Goal: Task Accomplishment & Management: Manage account settings

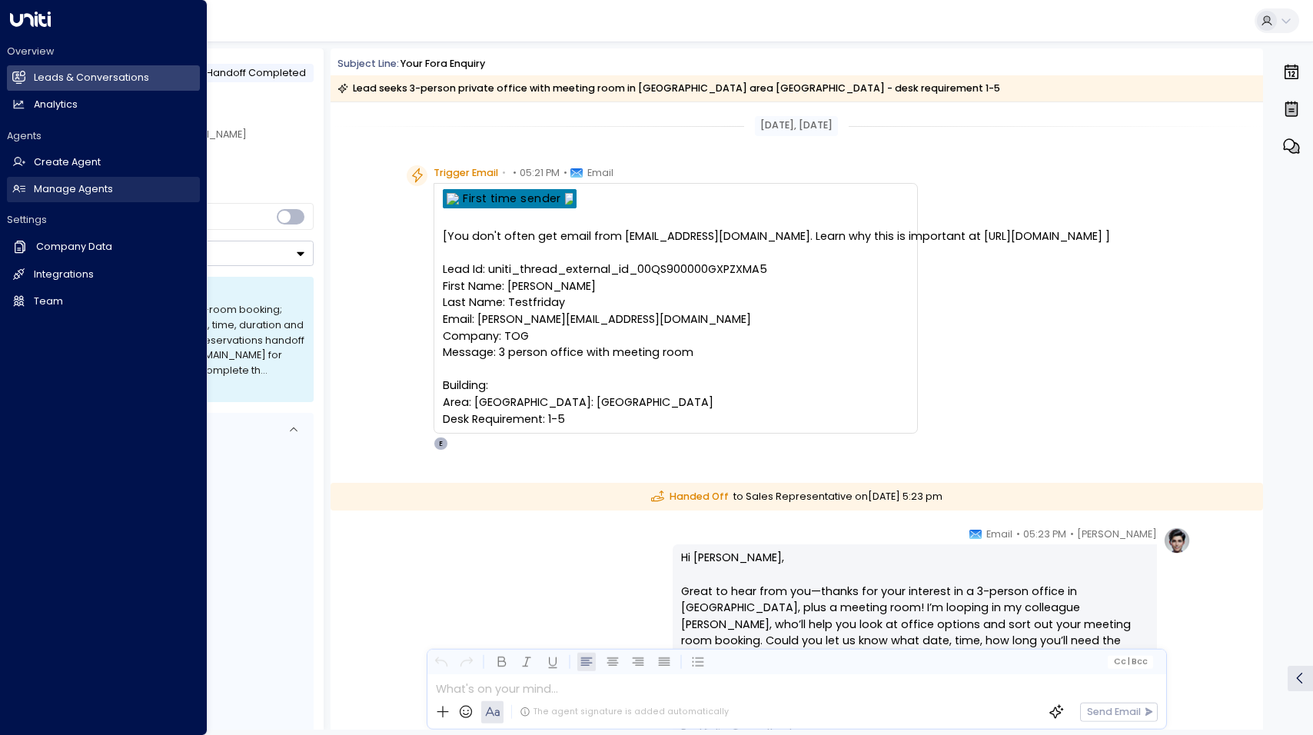
click at [62, 187] on h2 "Manage Agents" at bounding box center [73, 189] width 79 height 15
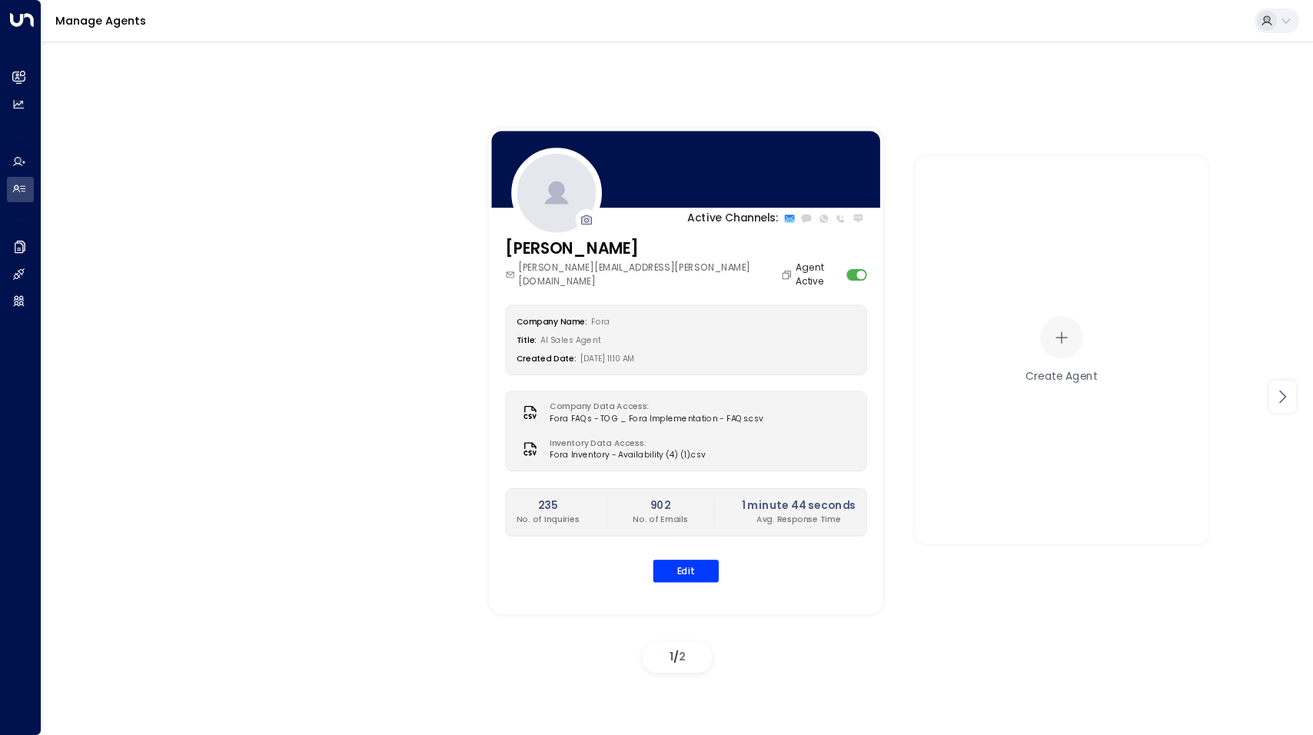
click at [1283, 393] on icon at bounding box center [1282, 396] width 18 height 18
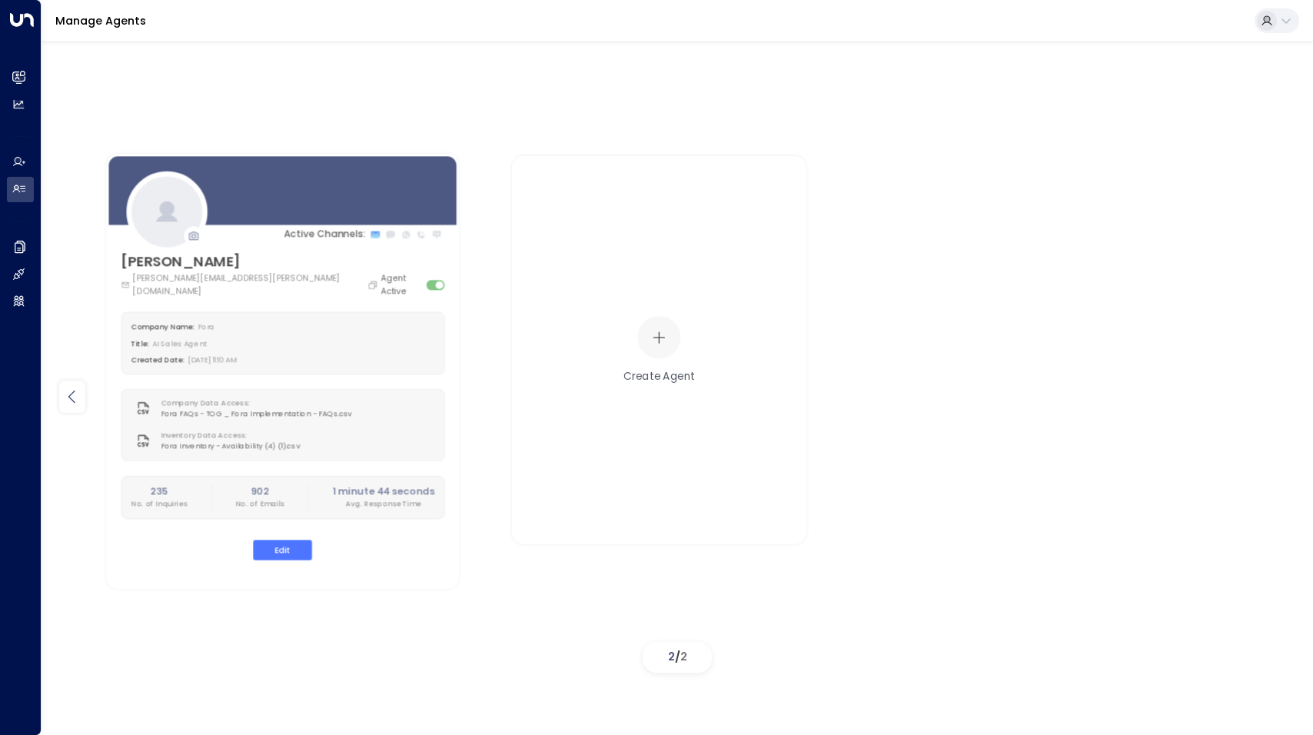
click at [75, 389] on icon at bounding box center [72, 396] width 18 height 18
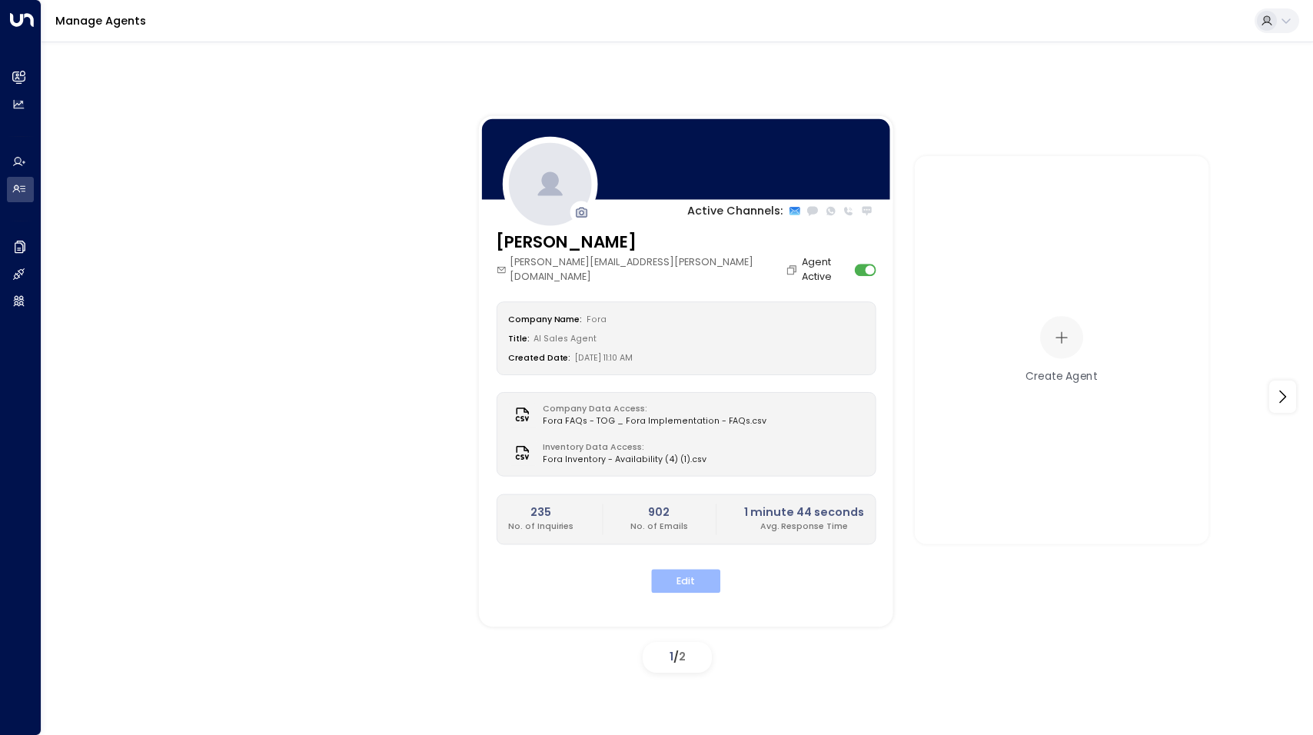
click at [668, 569] on button "Edit" at bounding box center [685, 581] width 69 height 24
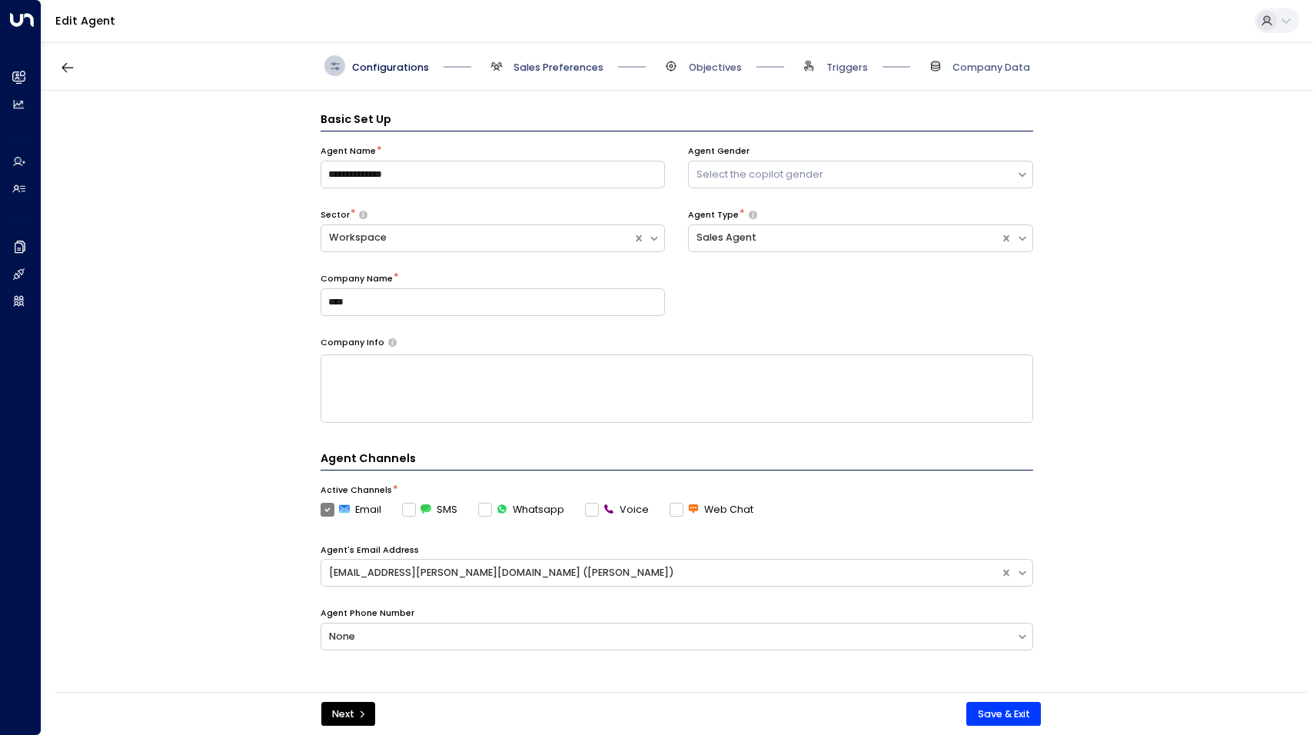
click at [536, 68] on span "Sales Preferences" at bounding box center [558, 68] width 90 height 14
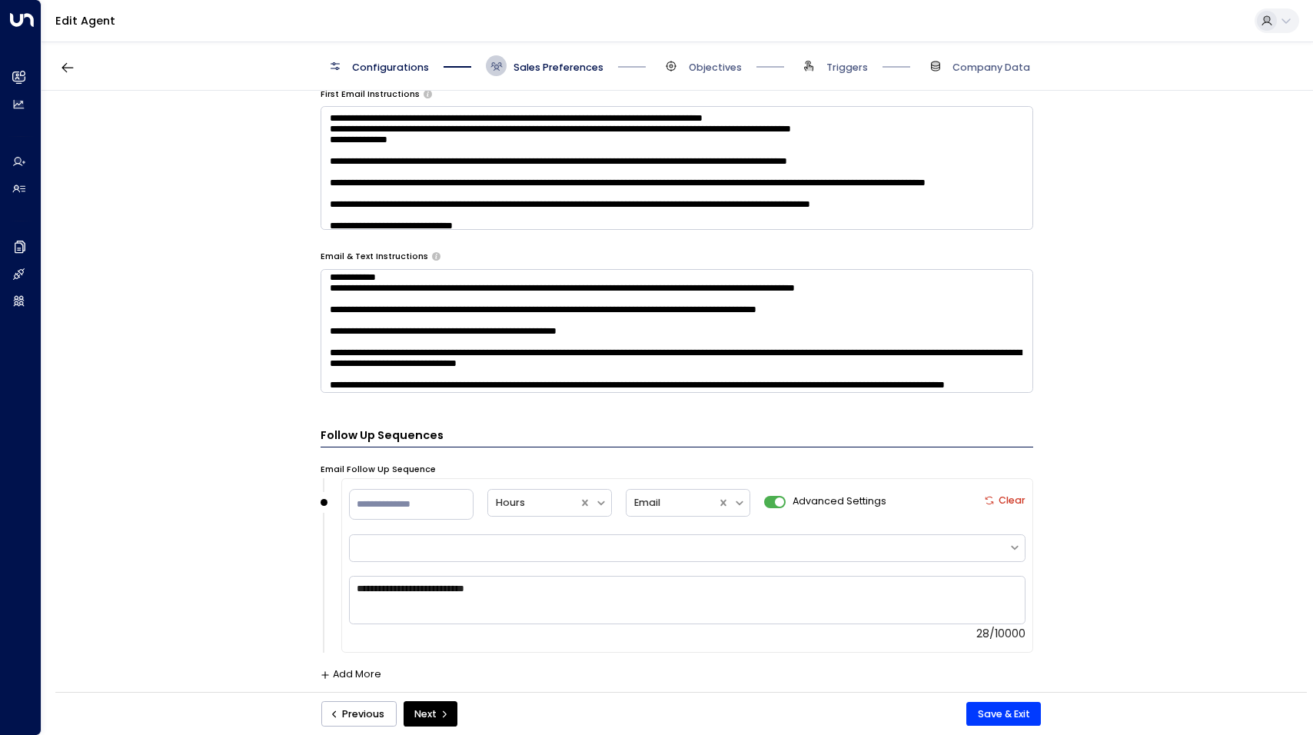
scroll to position [77, 0]
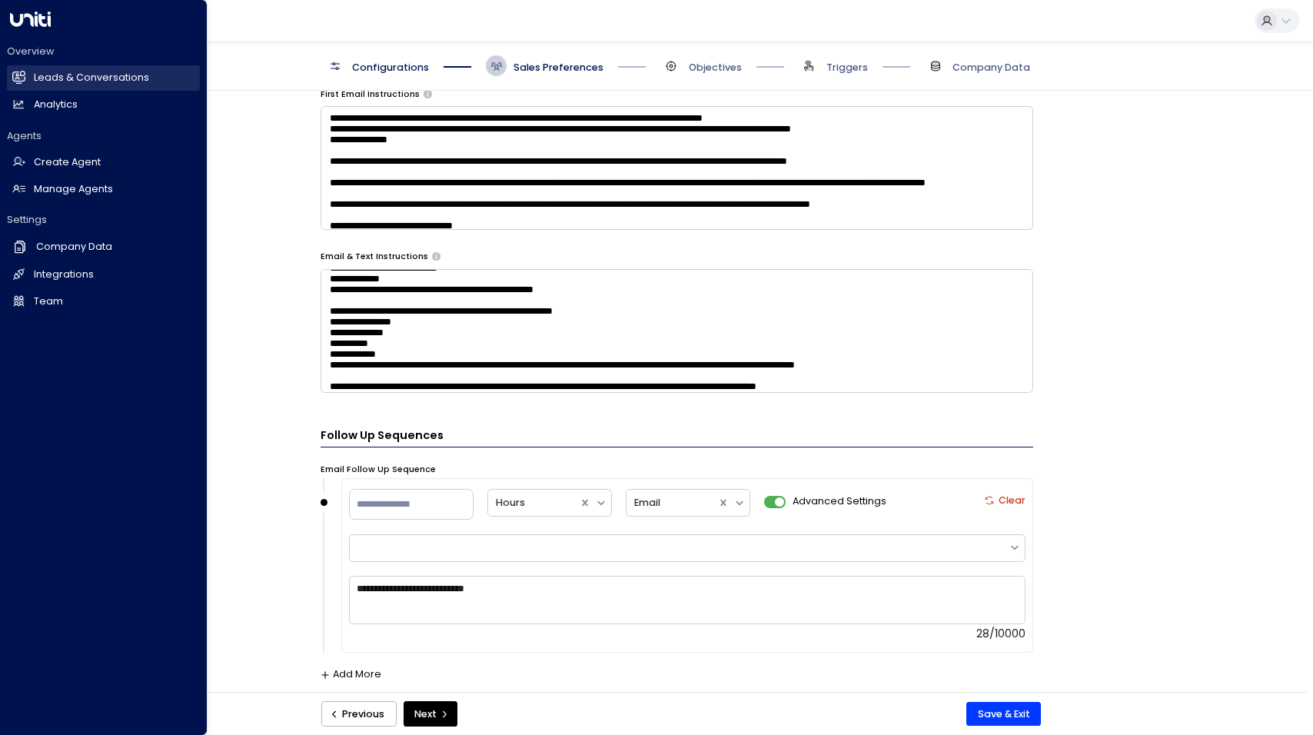
click at [32, 75] on link "Leads & Conversations Leads & Conversations" at bounding box center [103, 77] width 193 height 25
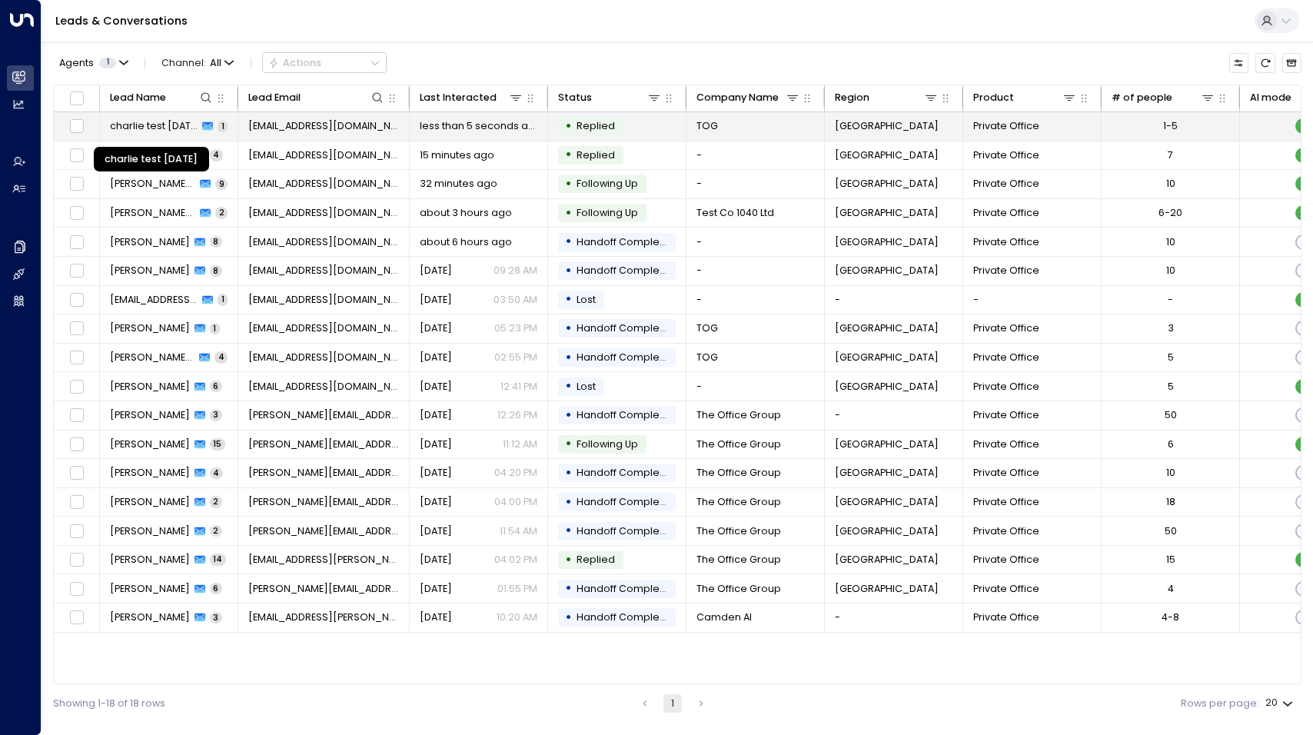
click at [141, 125] on span "charlie test [DATE]" at bounding box center [154, 126] width 88 height 14
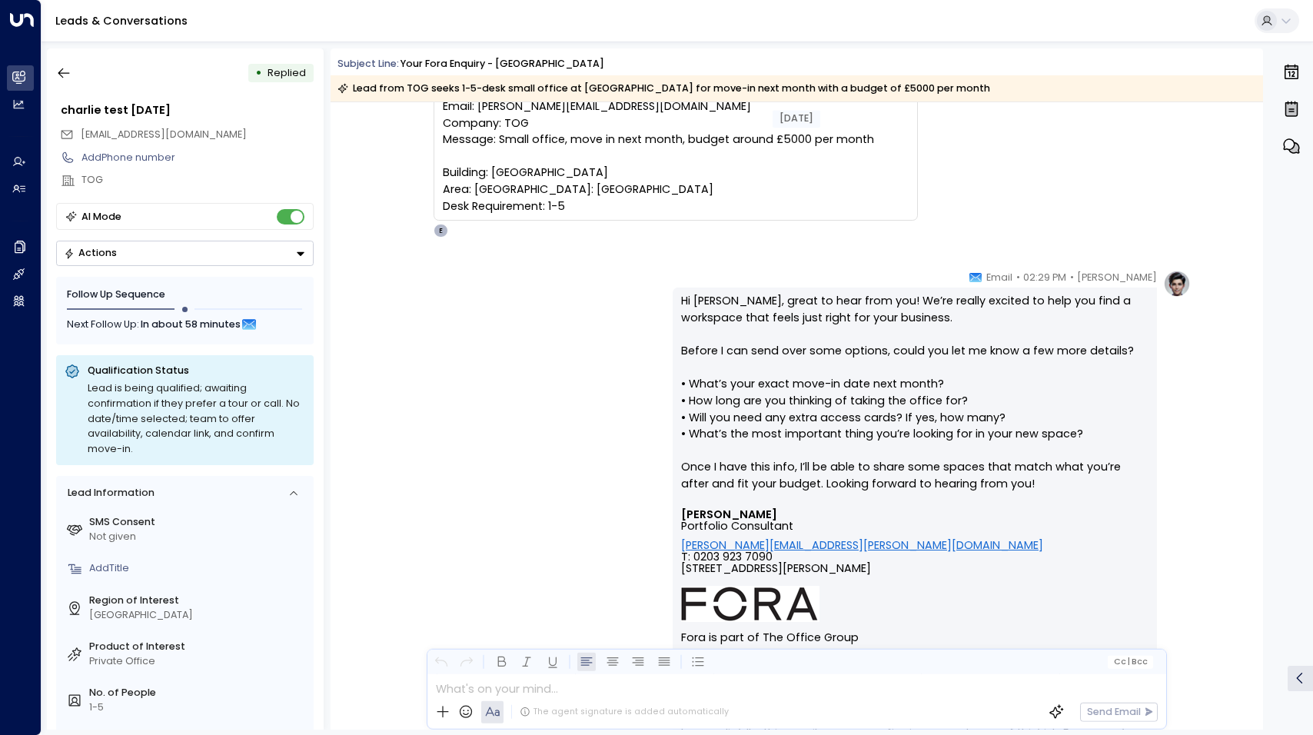
scroll to position [231, 0]
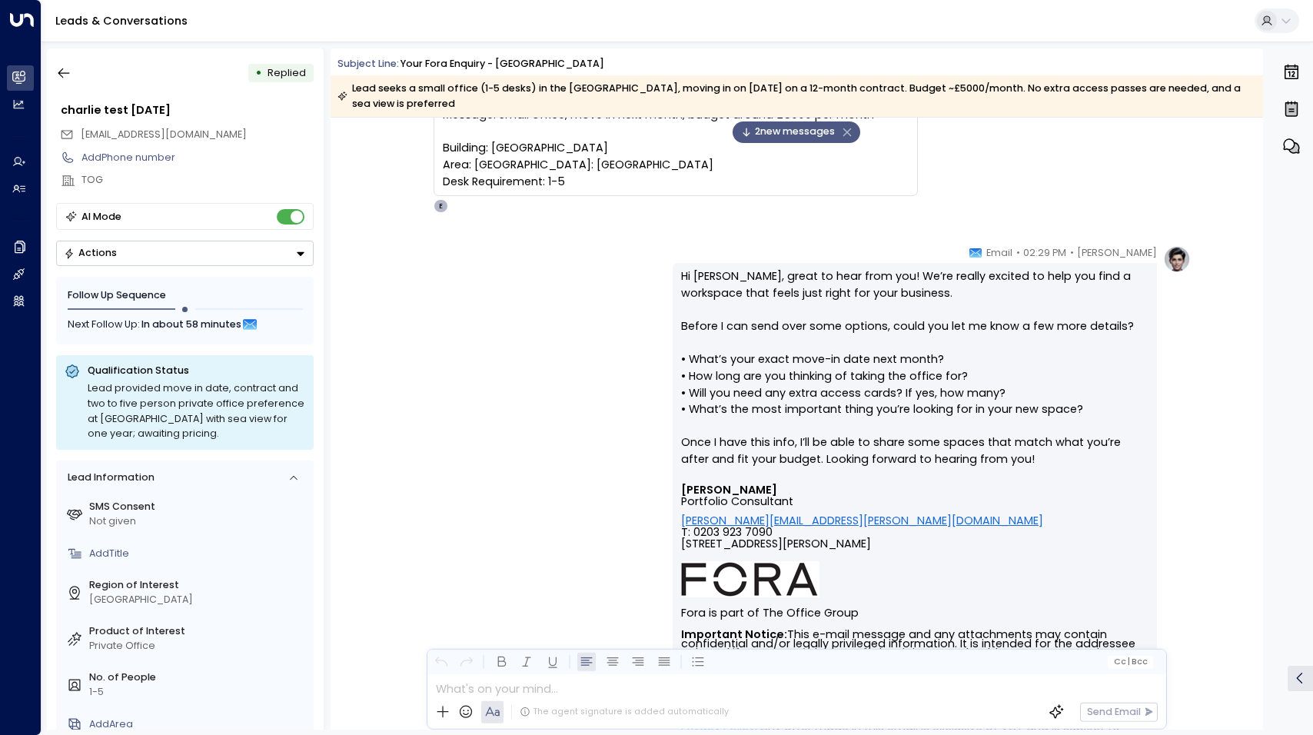
click at [766, 129] on span "2 new message s" at bounding box center [788, 132] width 94 height 15
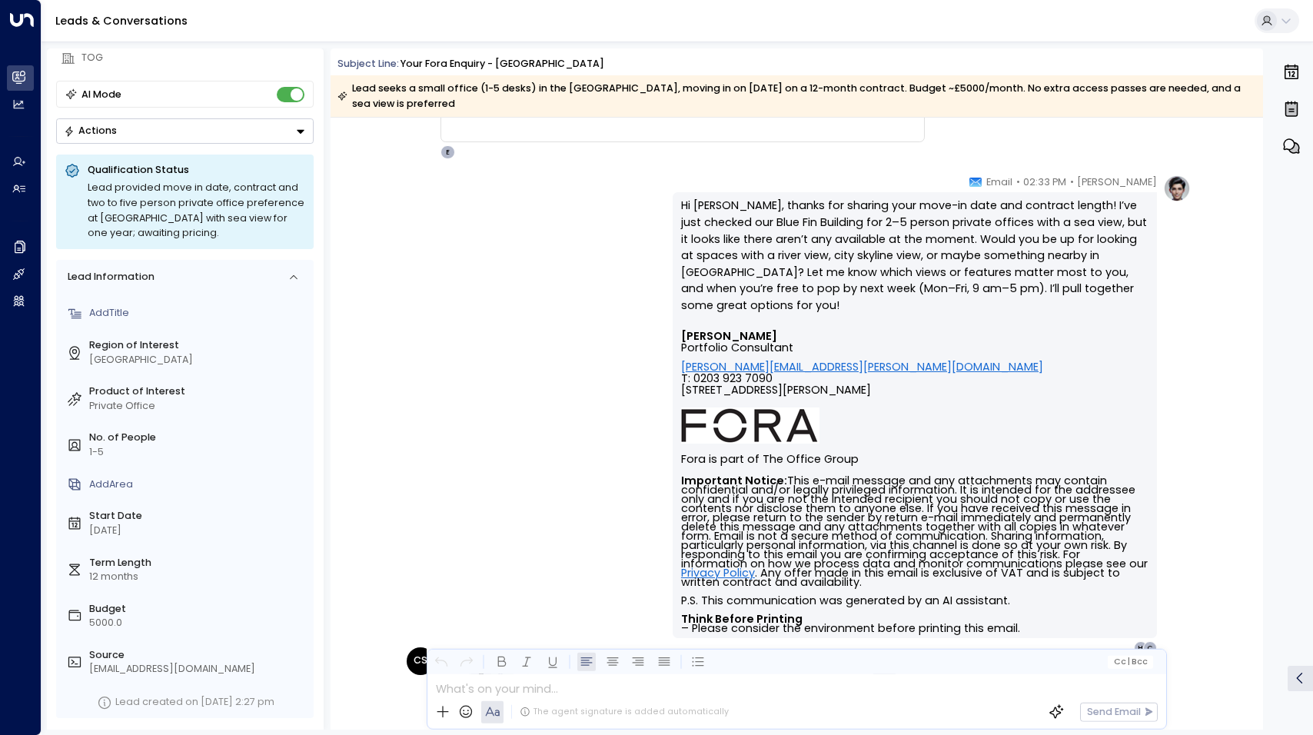
scroll to position [122, 0]
click at [241, 132] on button "Actions" at bounding box center [184, 130] width 257 height 25
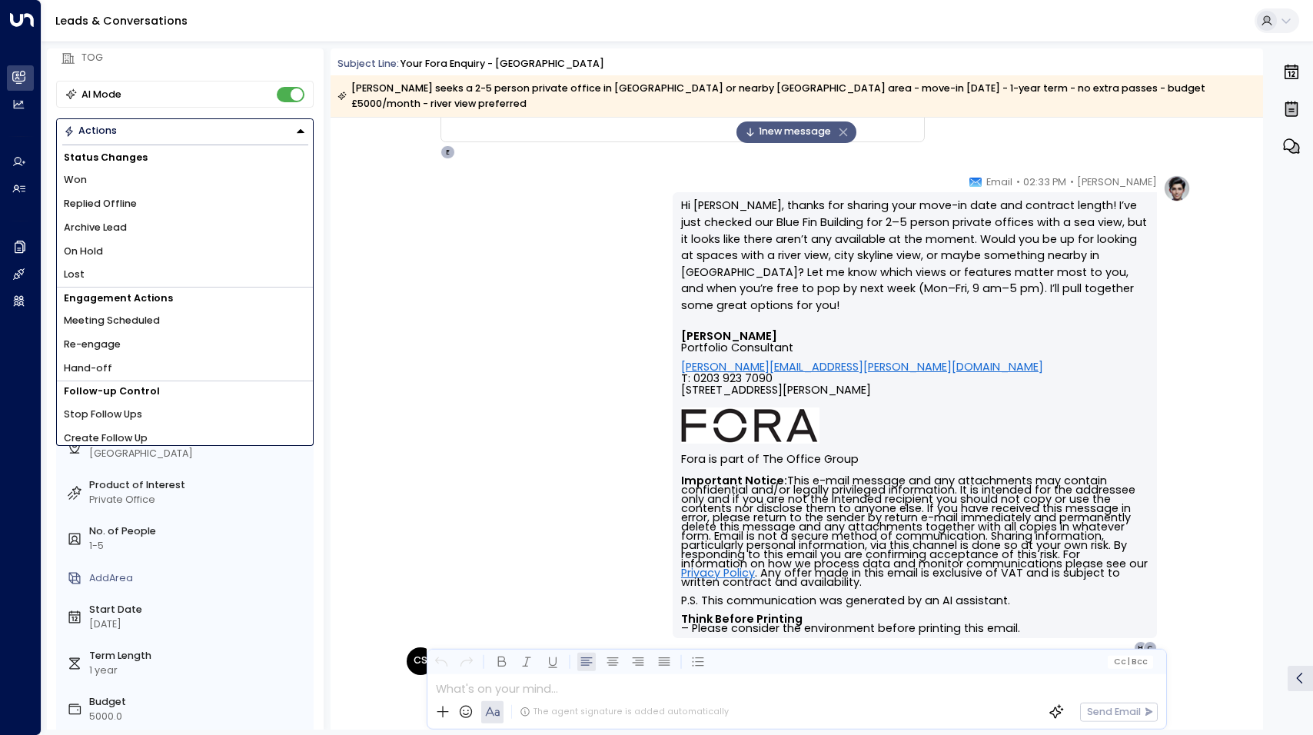
click at [787, 126] on span "1 new message" at bounding box center [788, 132] width 86 height 15
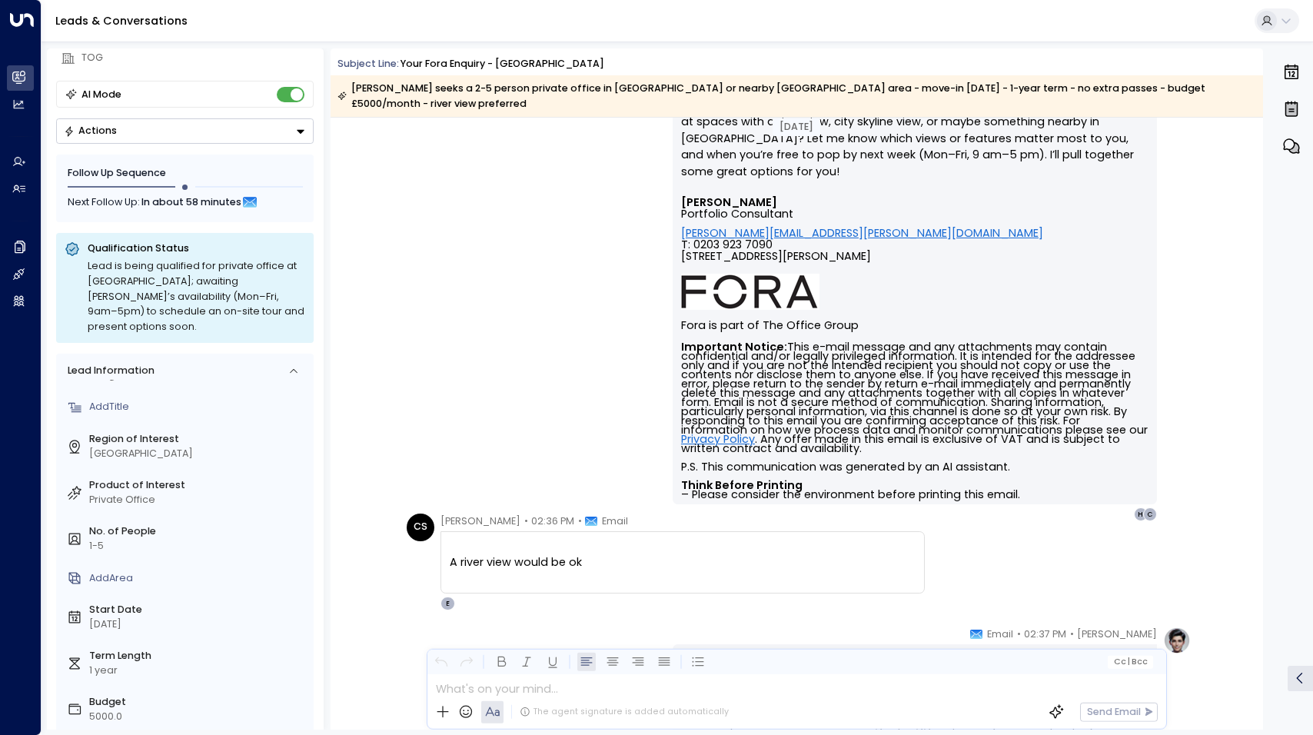
scroll to position [1614, 0]
